Goal: Use online tool/utility

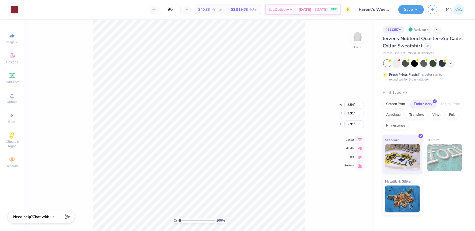
type input "3.00"
type input "3.54"
type input "3.31"
type input "3.00"
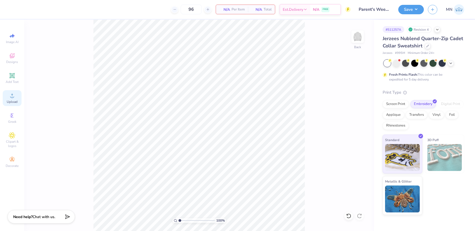
click at [15, 92] on div "Upload" at bounding box center [12, 98] width 19 height 16
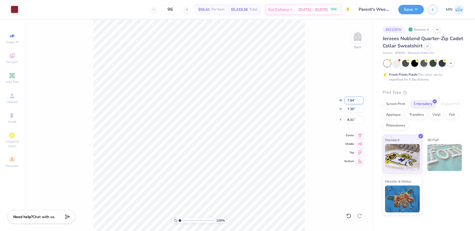
click at [352, 97] on input "7.94" at bounding box center [353, 101] width 19 height 8
type input "4.00"
type input "3.72"
click at [353, 118] on input "9.59" at bounding box center [353, 120] width 19 height 8
type input "3.00"
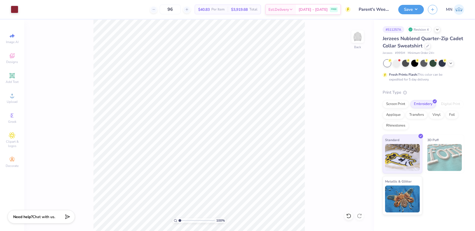
drag, startPoint x: 407, startPoint y: 11, endPoint x: 408, endPoint y: 15, distance: 3.8
click at [407, 12] on button "Save" at bounding box center [411, 9] width 26 height 9
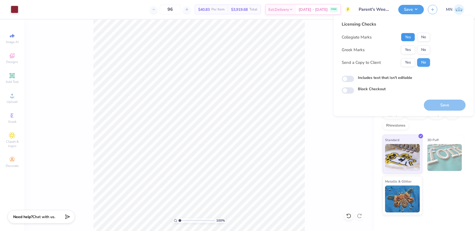
drag, startPoint x: 410, startPoint y: 37, endPoint x: 407, endPoint y: 45, distance: 8.8
click at [410, 37] on button "Yes" at bounding box center [408, 37] width 14 height 9
click at [407, 45] on button "Yes" at bounding box center [408, 49] width 14 height 9
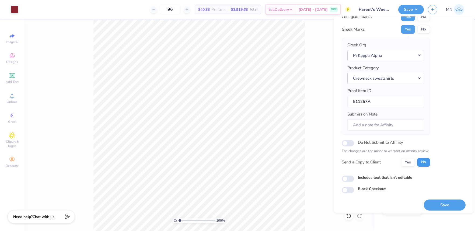
scroll to position [24, 0]
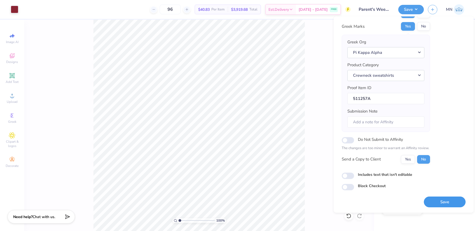
click at [438, 206] on button "Save" at bounding box center [445, 202] width 42 height 11
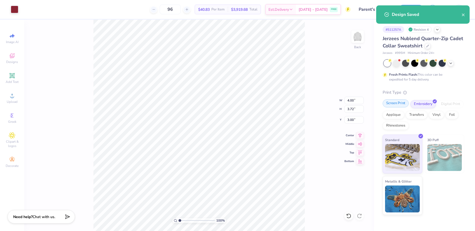
click at [395, 108] on div "Screen Print Embroidery Digital Print Applique Transfers Vinyl Foil Rhinestones" at bounding box center [424, 115] width 82 height 30
drag, startPoint x: 396, startPoint y: 106, endPoint x: 398, endPoint y: 128, distance: 22.5
click at [396, 106] on div "Screen Print" at bounding box center [396, 104] width 26 height 8
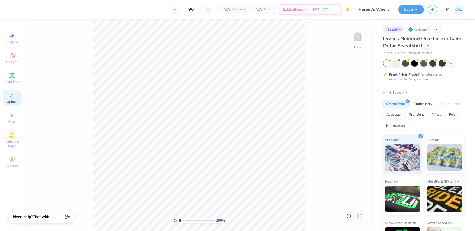
click at [12, 102] on span "Upload" at bounding box center [12, 102] width 11 height 4
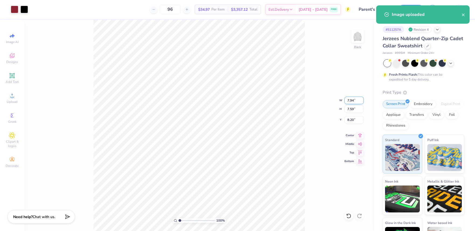
click at [353, 102] on input "7.94" at bounding box center [353, 101] width 19 height 8
click at [25, 10] on div at bounding box center [24, 9] width 8 height 8
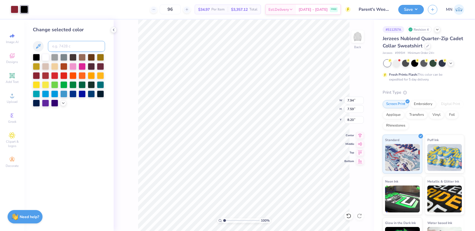
click at [71, 47] on input at bounding box center [76, 46] width 57 height 11
type input "202"
click at [352, 102] on input "7.94" at bounding box center [353, 101] width 19 height 8
type input "3.50"
type input "3.35"
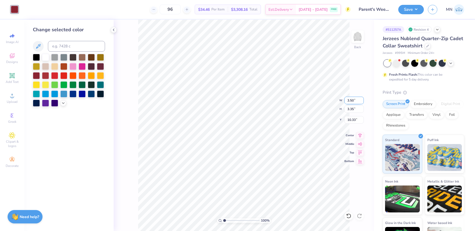
type input "9.83"
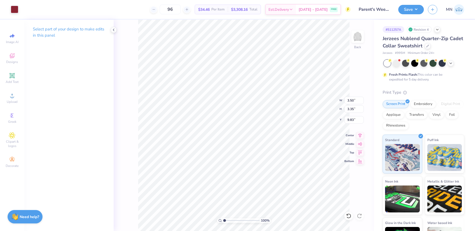
type input "9.82"
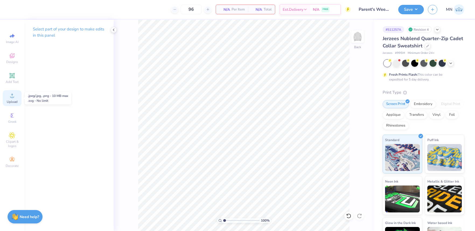
click at [14, 96] on icon at bounding box center [12, 95] width 6 height 6
click at [13, 96] on icon at bounding box center [12, 95] width 6 height 6
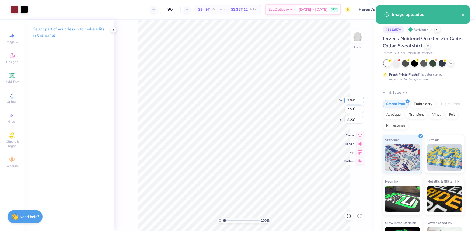
click at [354, 101] on input "7.94" at bounding box center [353, 101] width 19 height 8
type input "3"
type input "0.50"
type input "0.48"
type input "11.76"
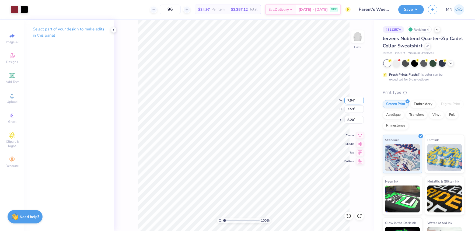
click at [350, 101] on input "7.94" at bounding box center [353, 101] width 19 height 8
type input "3.50"
type input "3.35"
click at [351, 120] on input "9.43" at bounding box center [353, 120] width 19 height 8
type input "3.00"
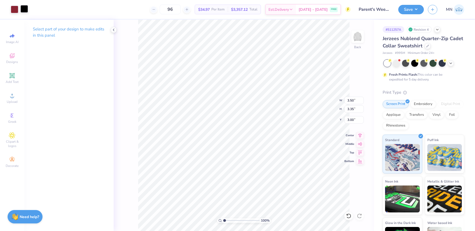
click at [20, 8] on div at bounding box center [24, 9] width 8 height 8
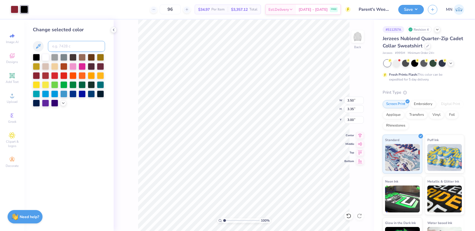
click at [54, 50] on input at bounding box center [76, 46] width 57 height 11
type input "202"
click at [405, 10] on button "Save" at bounding box center [411, 8] width 26 height 9
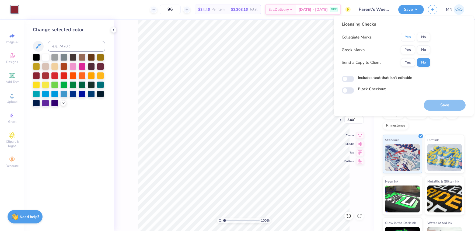
drag, startPoint x: 411, startPoint y: 38, endPoint x: 410, endPoint y: 45, distance: 6.8
click at [411, 38] on button "Yes" at bounding box center [408, 37] width 14 height 9
click at [409, 49] on button "Yes" at bounding box center [408, 49] width 14 height 9
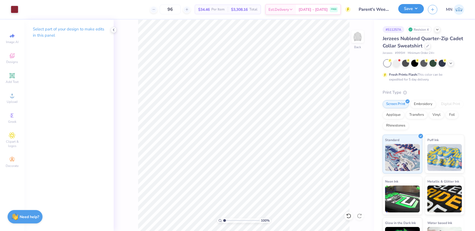
click at [419, 12] on button "Save" at bounding box center [411, 8] width 26 height 9
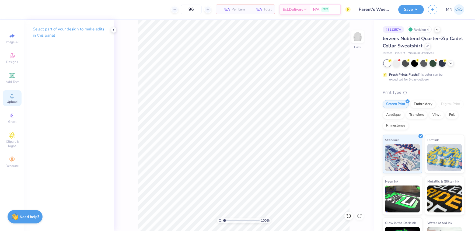
click at [12, 100] on span "Upload" at bounding box center [12, 102] width 11 height 4
click at [11, 96] on circle at bounding box center [11, 97] width 3 height 3
click at [17, 95] on div "Upload" at bounding box center [12, 98] width 19 height 16
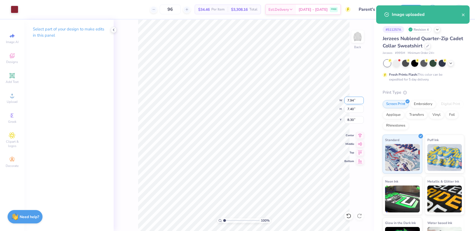
click at [349, 99] on input "7.94" at bounding box center [353, 101] width 19 height 8
type input "3.50"
type input "3.26"
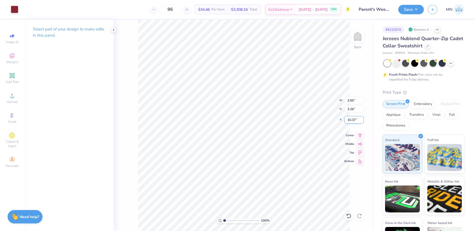
click at [354, 118] on input "10.37" at bounding box center [353, 120] width 19 height 8
type input "3.00"
drag, startPoint x: 412, startPoint y: 7, endPoint x: 418, endPoint y: 15, distance: 9.8
click at [412, 8] on button "Save" at bounding box center [411, 9] width 26 height 9
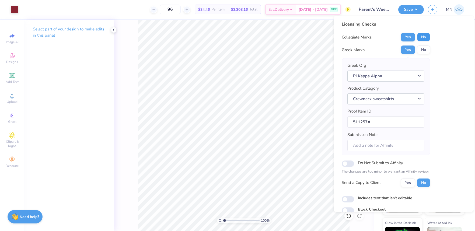
click at [429, 36] on button "No" at bounding box center [423, 37] width 13 height 9
click at [408, 36] on button "Yes" at bounding box center [408, 37] width 14 height 9
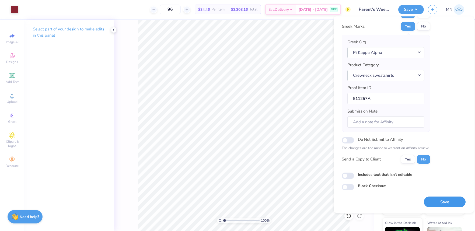
click at [446, 199] on button "Save" at bounding box center [445, 202] width 42 height 11
